Goal: Task Accomplishment & Management: Use online tool/utility

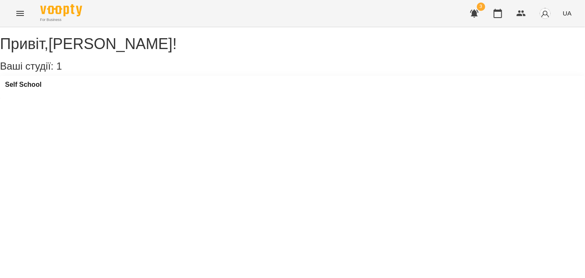
click at [105, 98] on div "Self School" at bounding box center [292, 87] width 585 height 23
click at [41, 88] on h3 "Self School" at bounding box center [23, 85] width 36 height 8
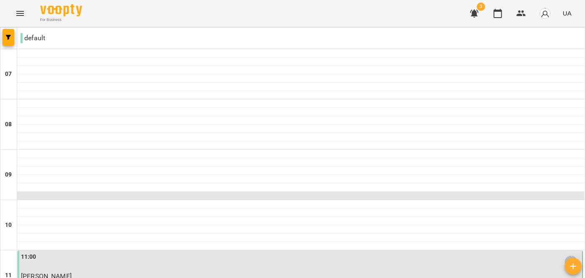
scroll to position [631, 0]
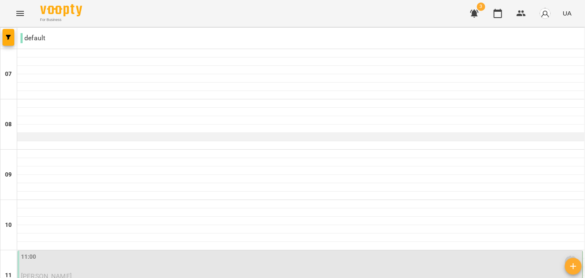
scroll to position [182, 0]
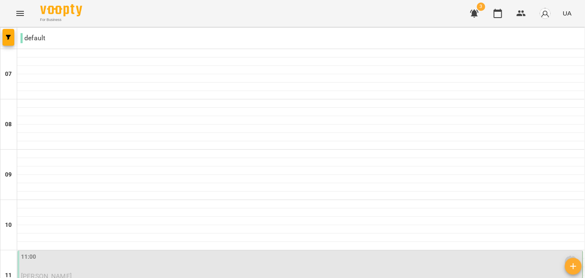
click at [291, 252] on div "11:00 [PERSON_NAME]" at bounding box center [301, 261] width 560 height 19
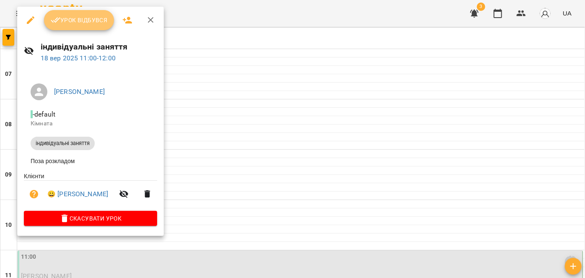
click at [88, 23] on span "Урок відбувся" at bounding box center [79, 20] width 57 height 10
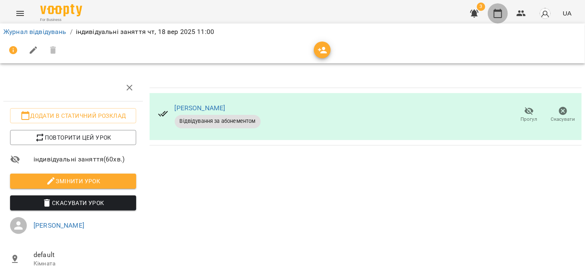
click at [496, 13] on icon "button" at bounding box center [498, 13] width 10 height 10
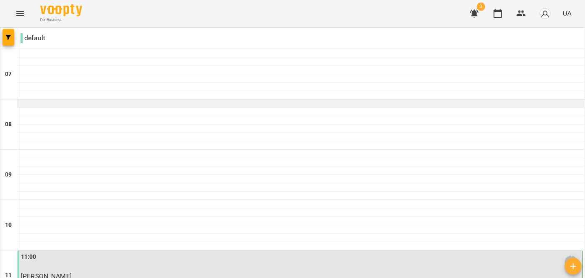
scroll to position [631, 0]
